Goal: Information Seeking & Learning: Learn about a topic

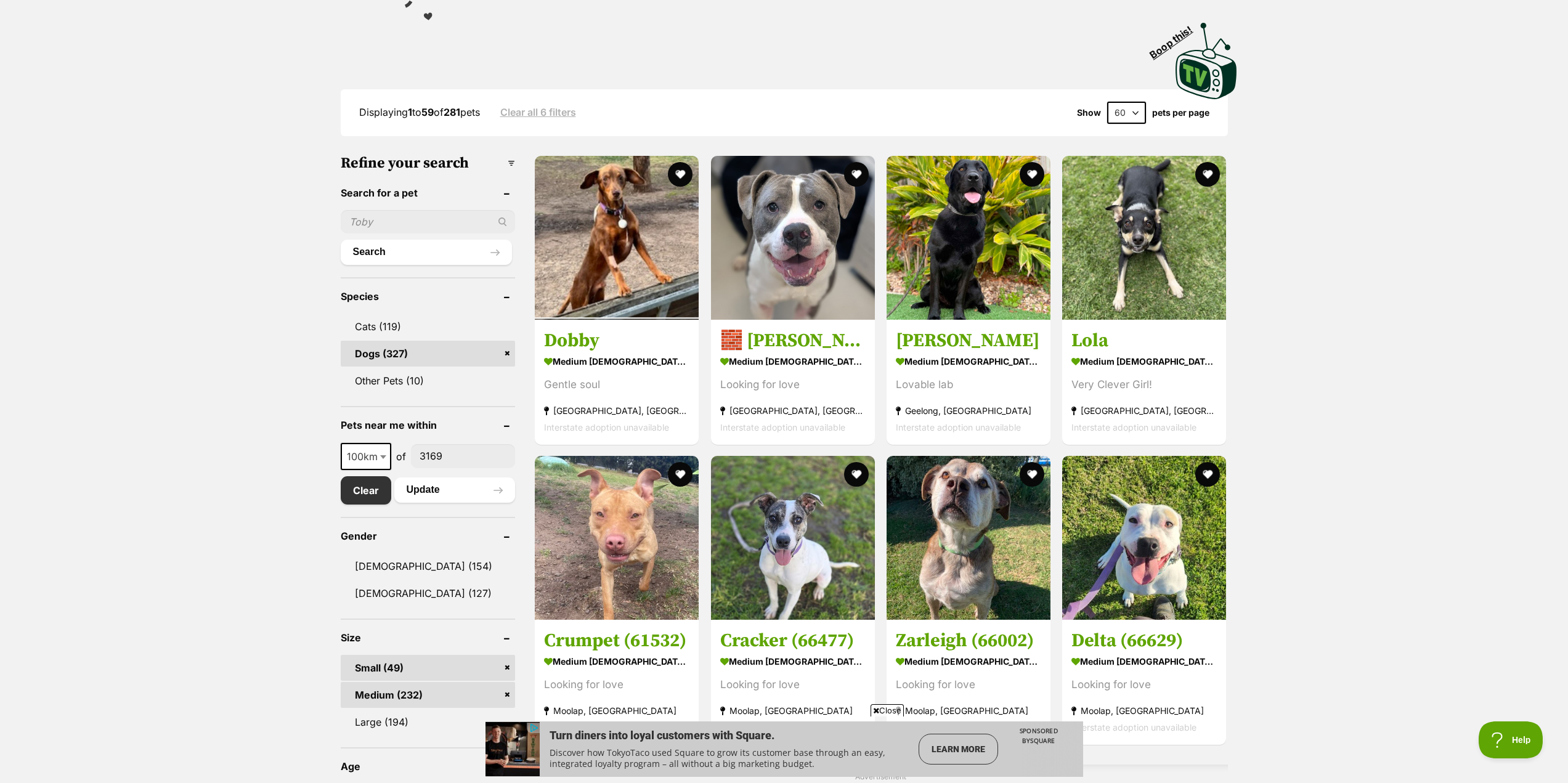
scroll to position [308, 0]
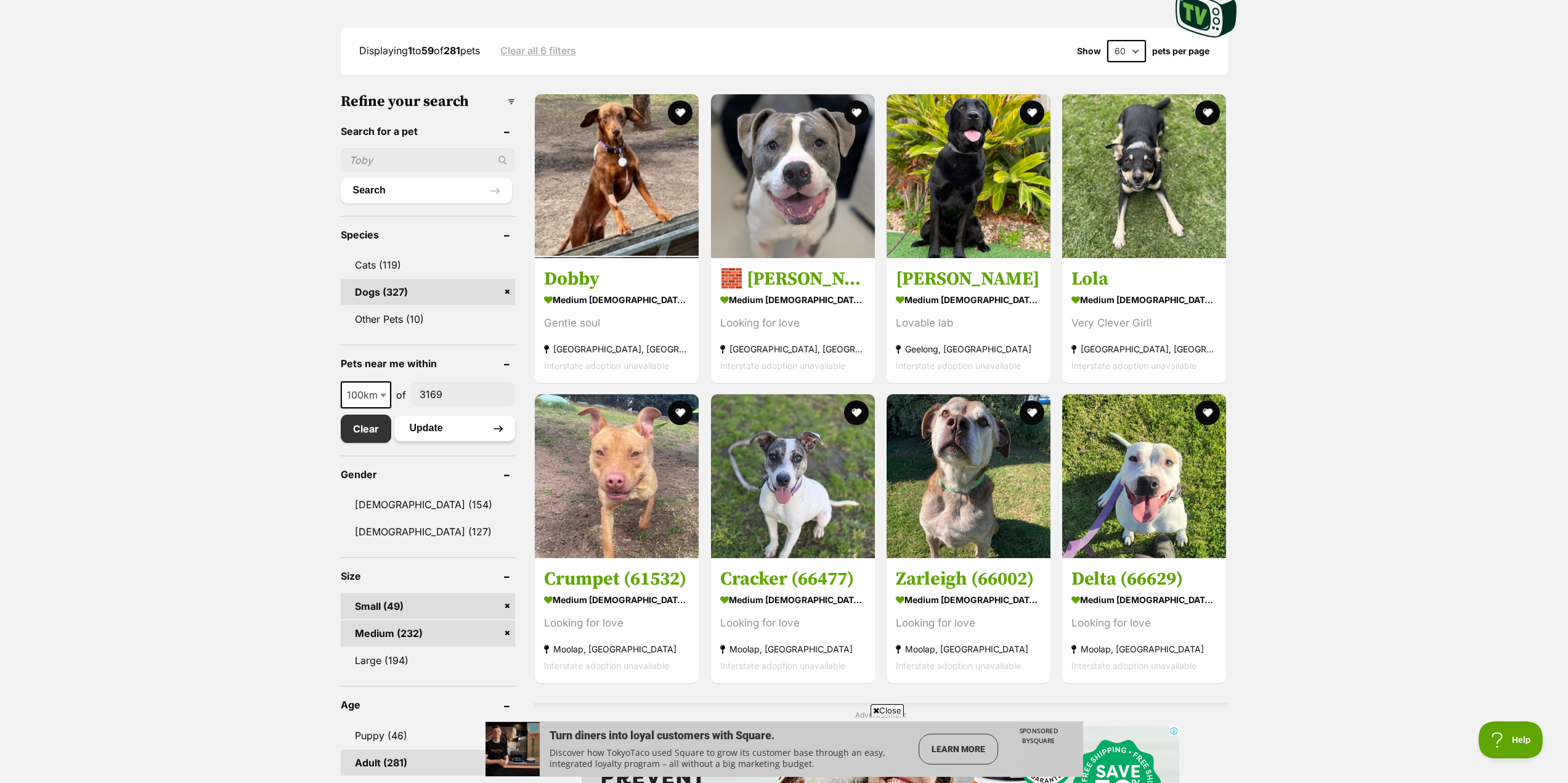
click at [440, 429] on button "Update" at bounding box center [455, 428] width 121 height 24
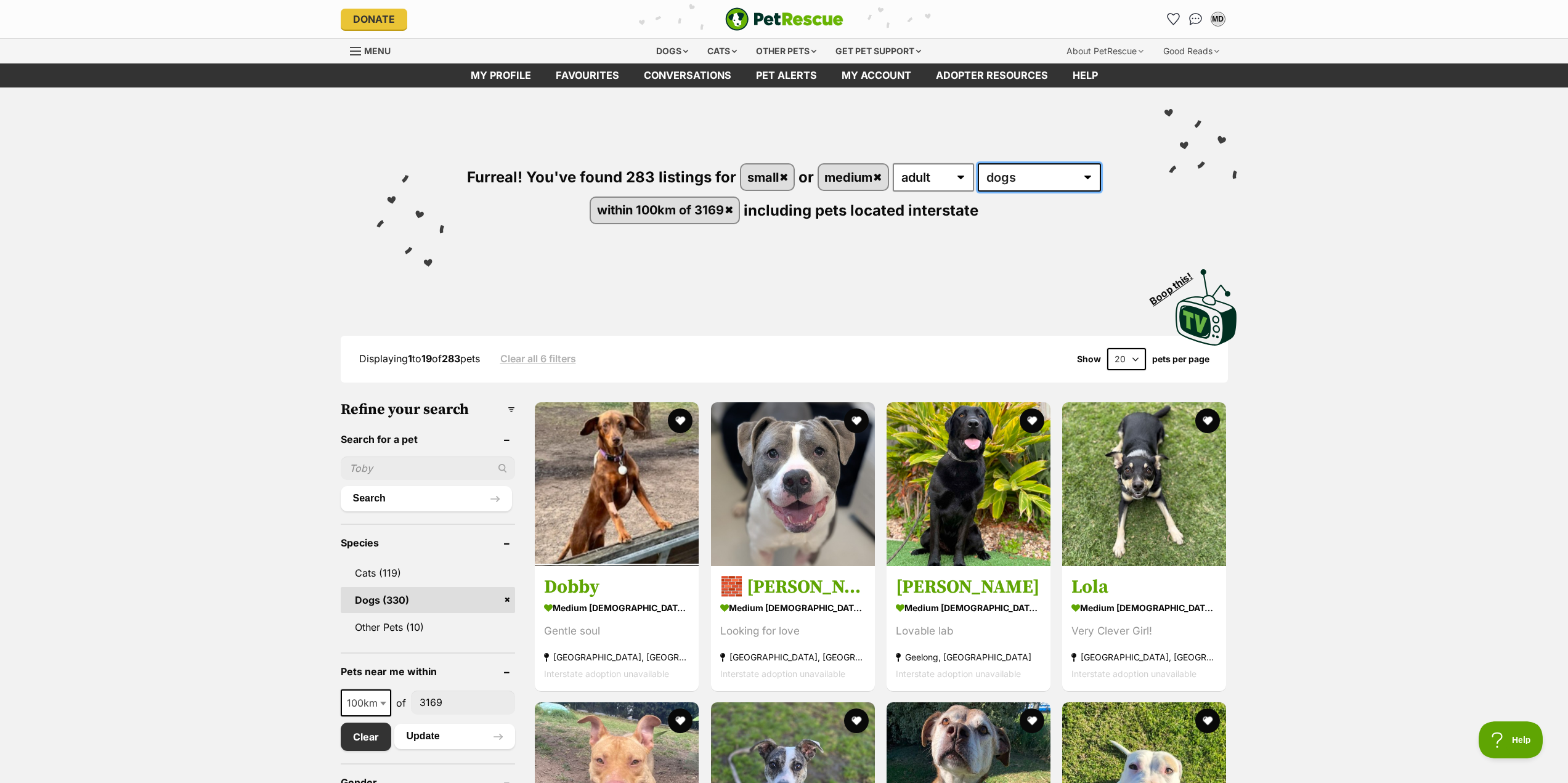
click at [1092, 178] on select "any type of pet cats dogs other pets" at bounding box center [1039, 178] width 123 height 28
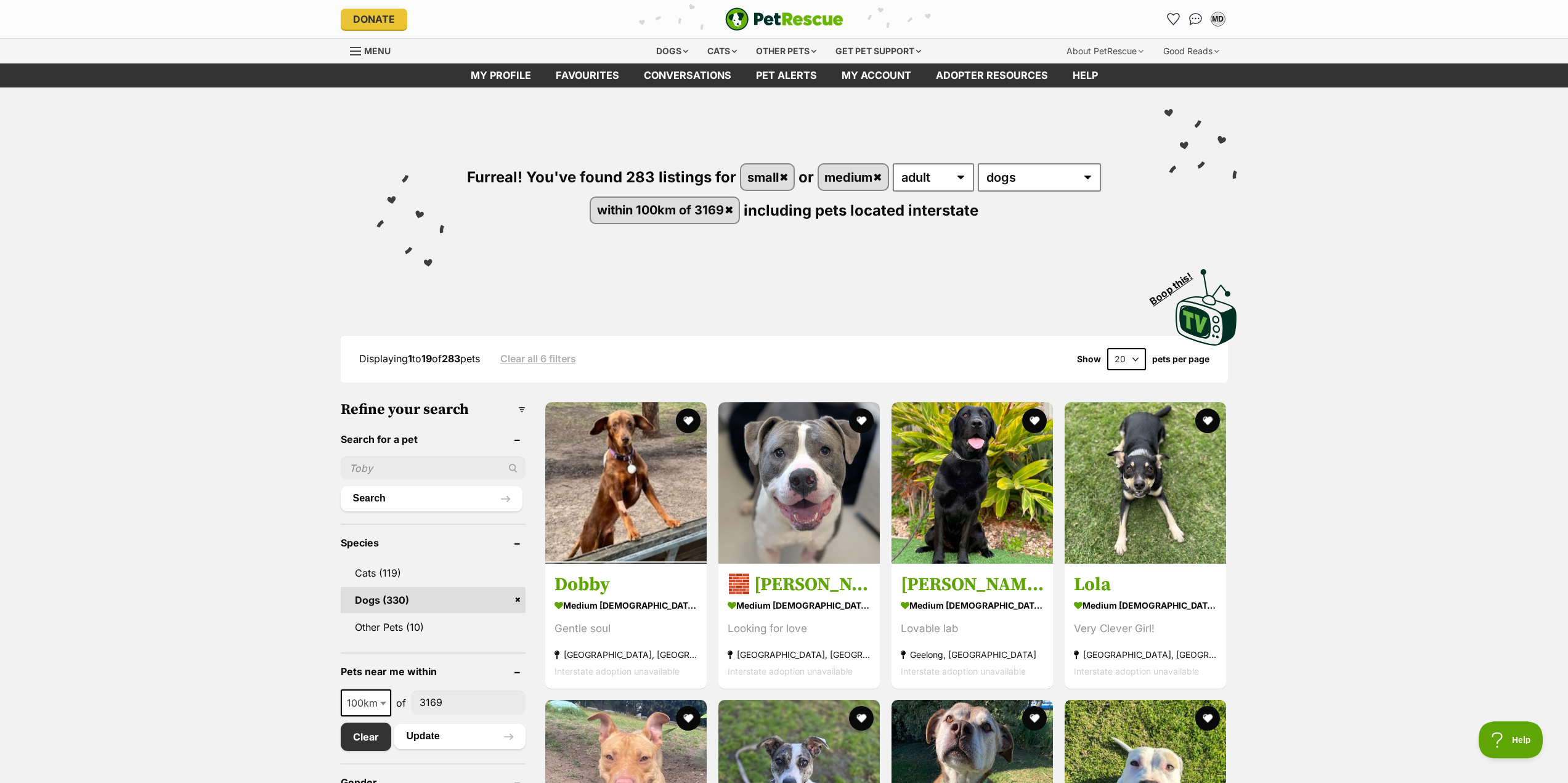
click at [1143, 192] on div "Furreal! You've found 283 listings for small or medium any age puppy adult seni…" at bounding box center [784, 172] width 905 height 171
click at [1132, 356] on select "20 40 60" at bounding box center [1126, 359] width 38 height 22
select select "60"
click at [1107, 348] on select "20 40 60" at bounding box center [1126, 359] width 38 height 22
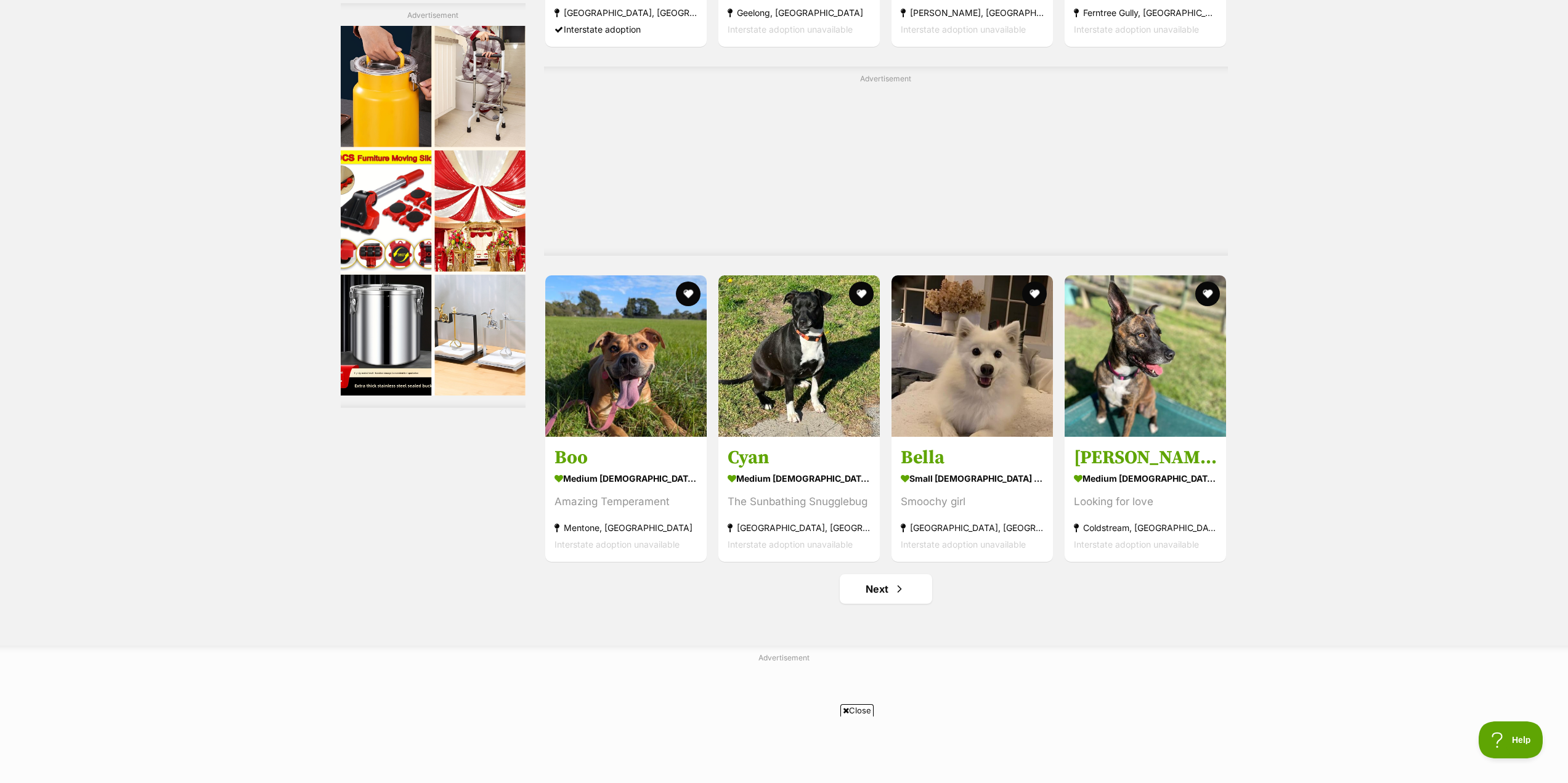
scroll to position [6343, 0]
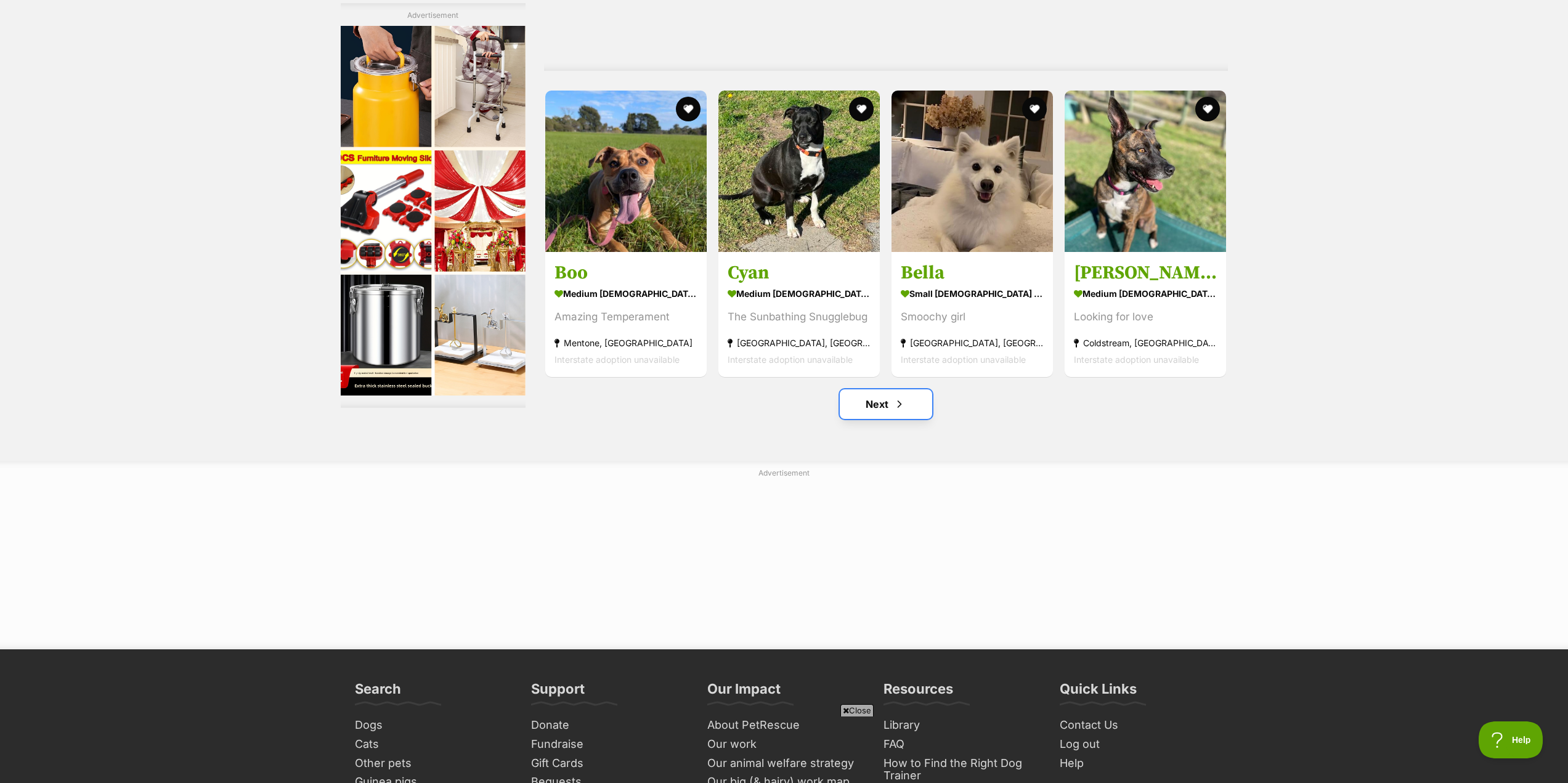
click at [882, 411] on link "Next" at bounding box center [885, 404] width 93 height 30
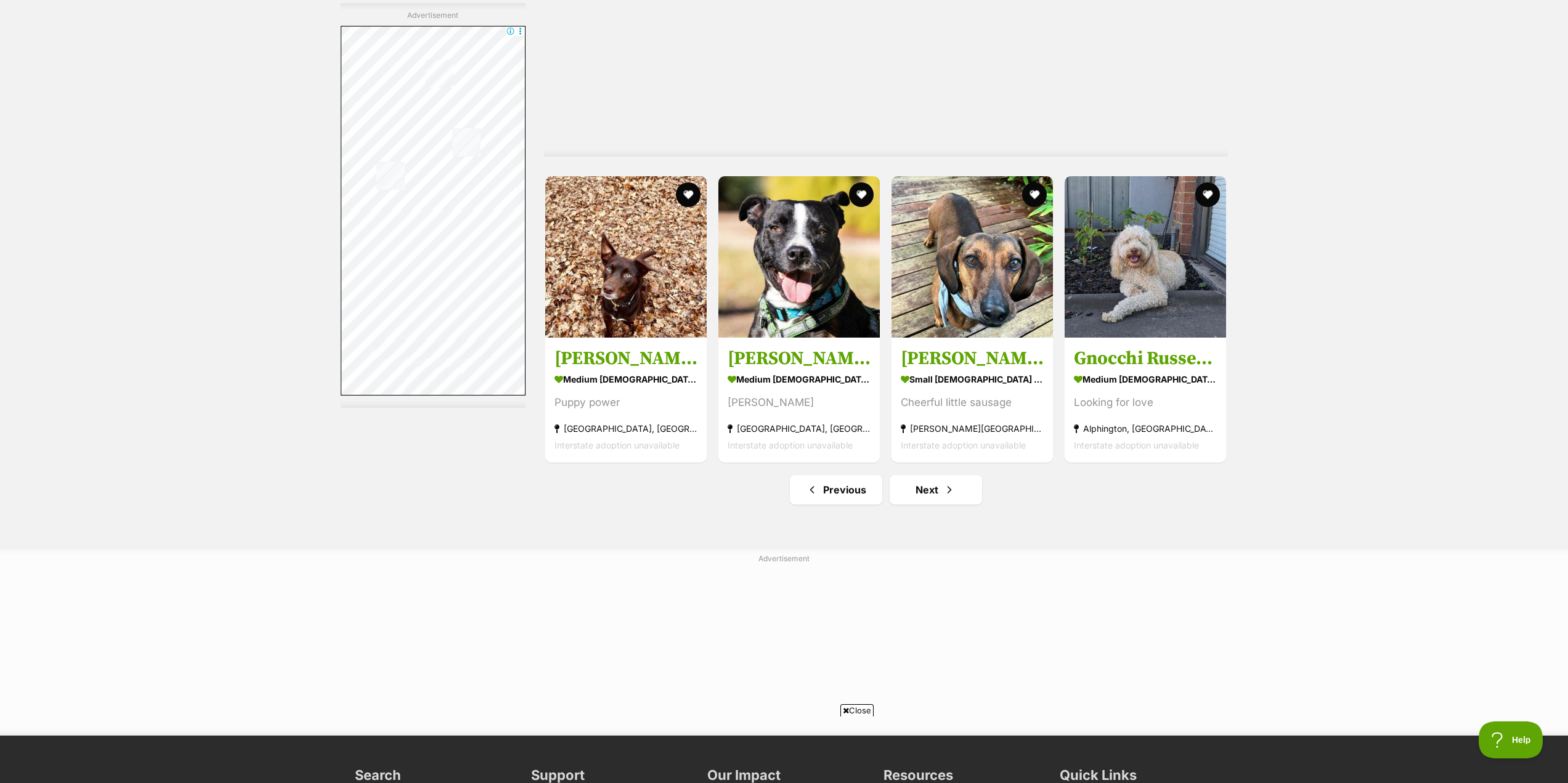
scroll to position [6405, 0]
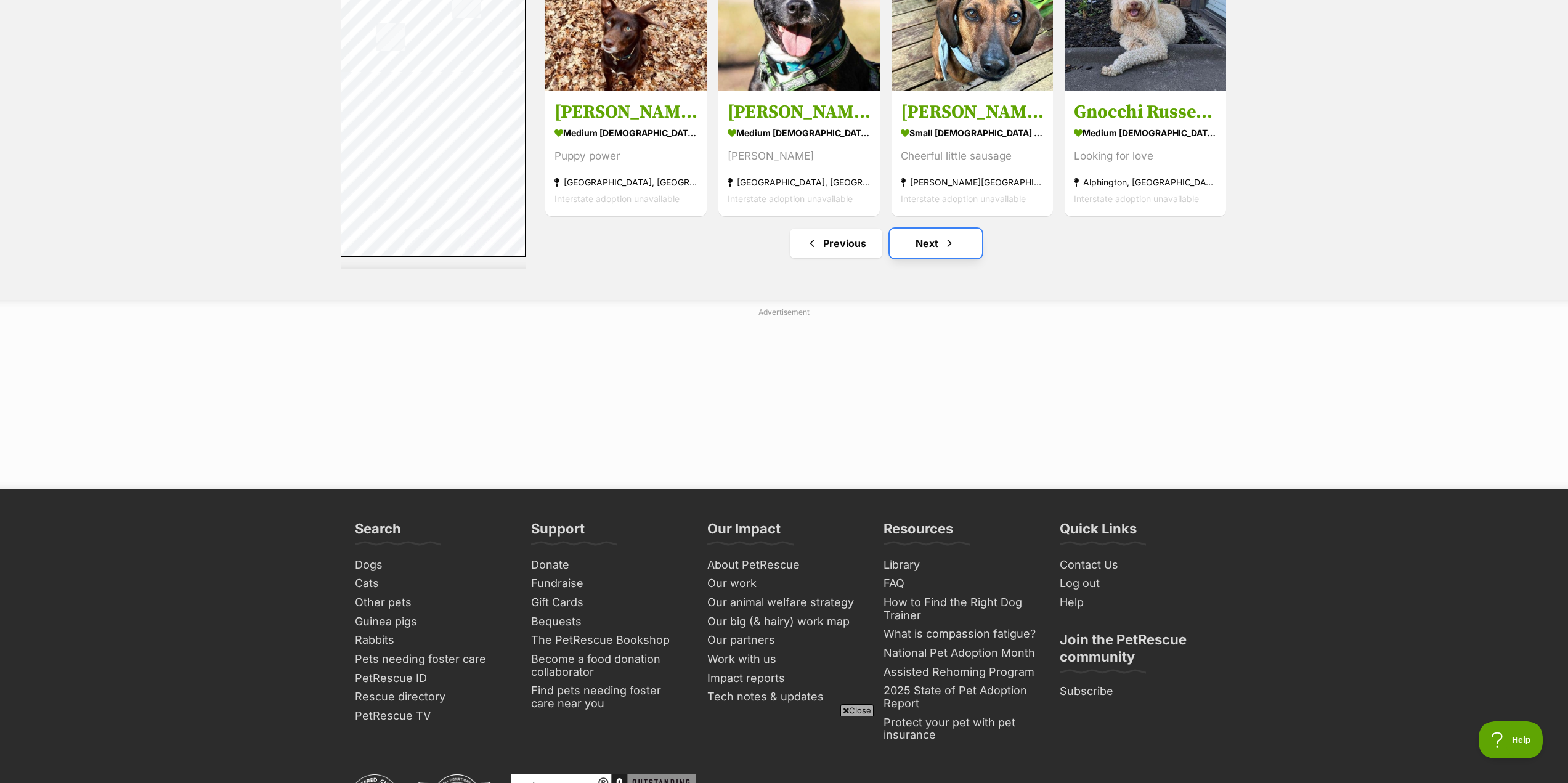
click at [928, 258] on link "Next" at bounding box center [936, 243] width 93 height 30
